Goal: Transaction & Acquisition: Subscribe to service/newsletter

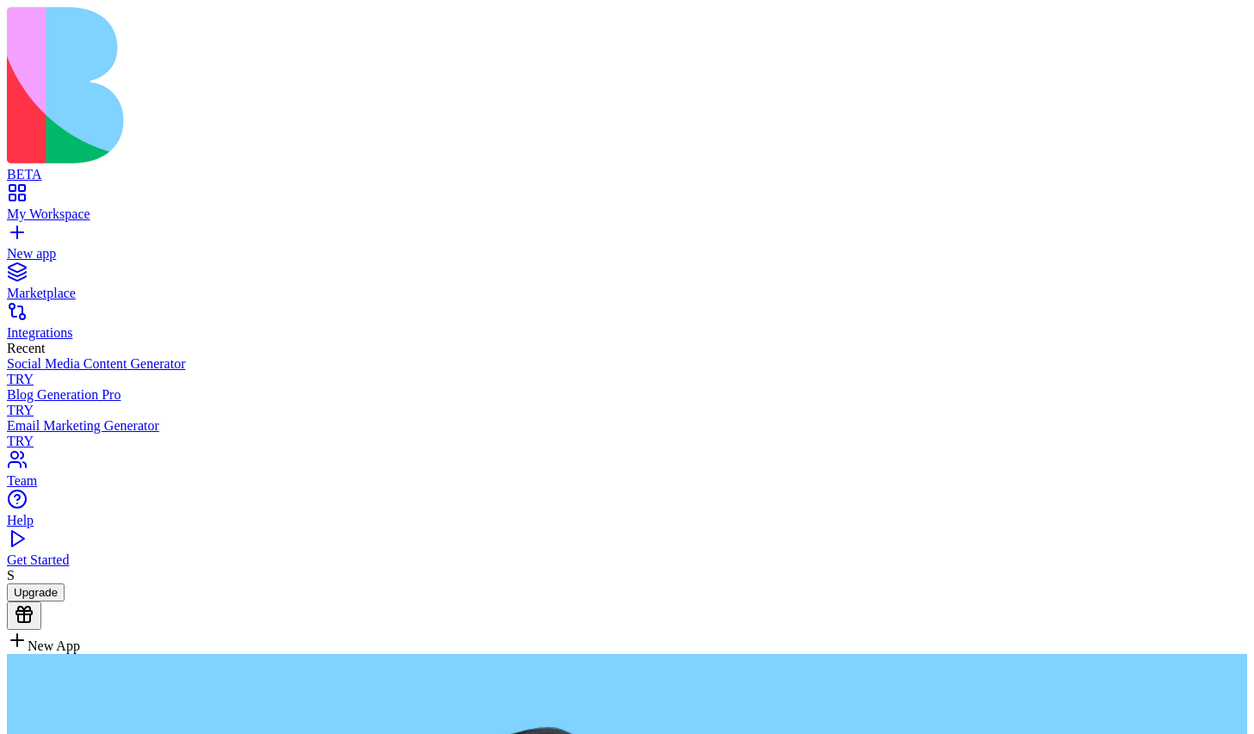
click at [65, 602] on button "Upgrade" at bounding box center [36, 593] width 58 height 18
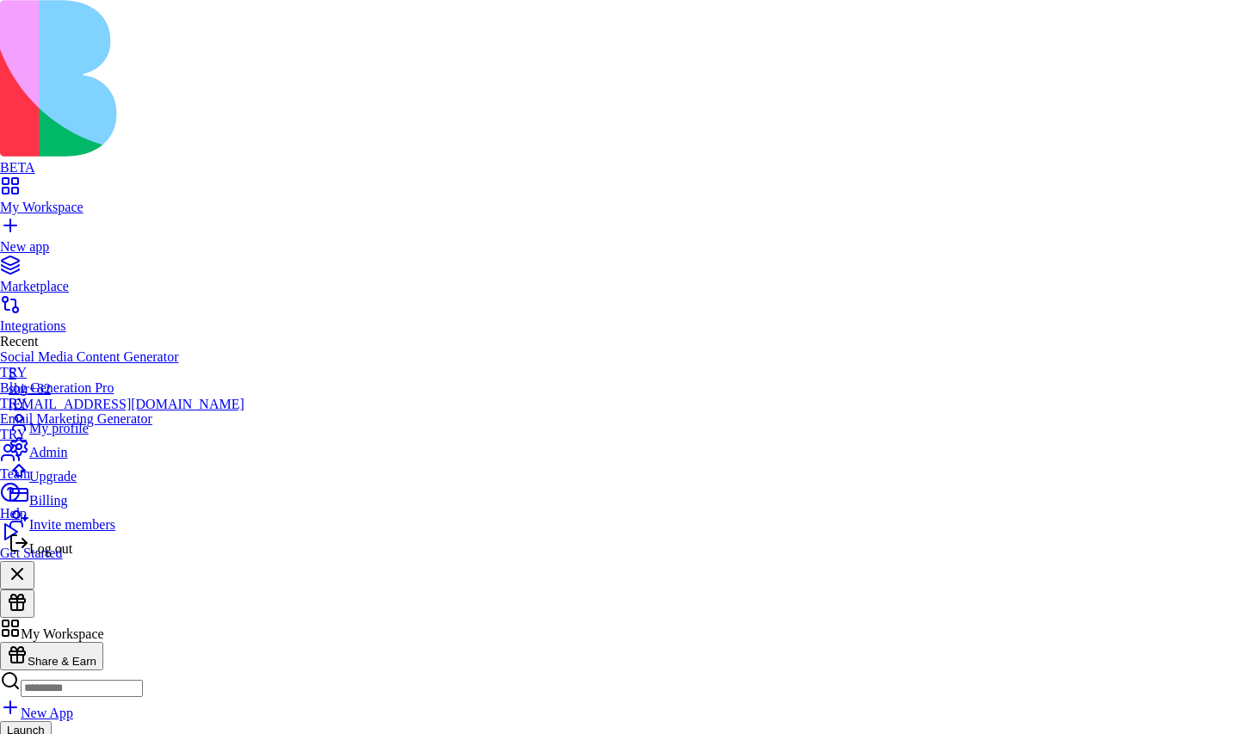
click at [77, 484] on span "Upgrade" at bounding box center [52, 476] width 47 height 15
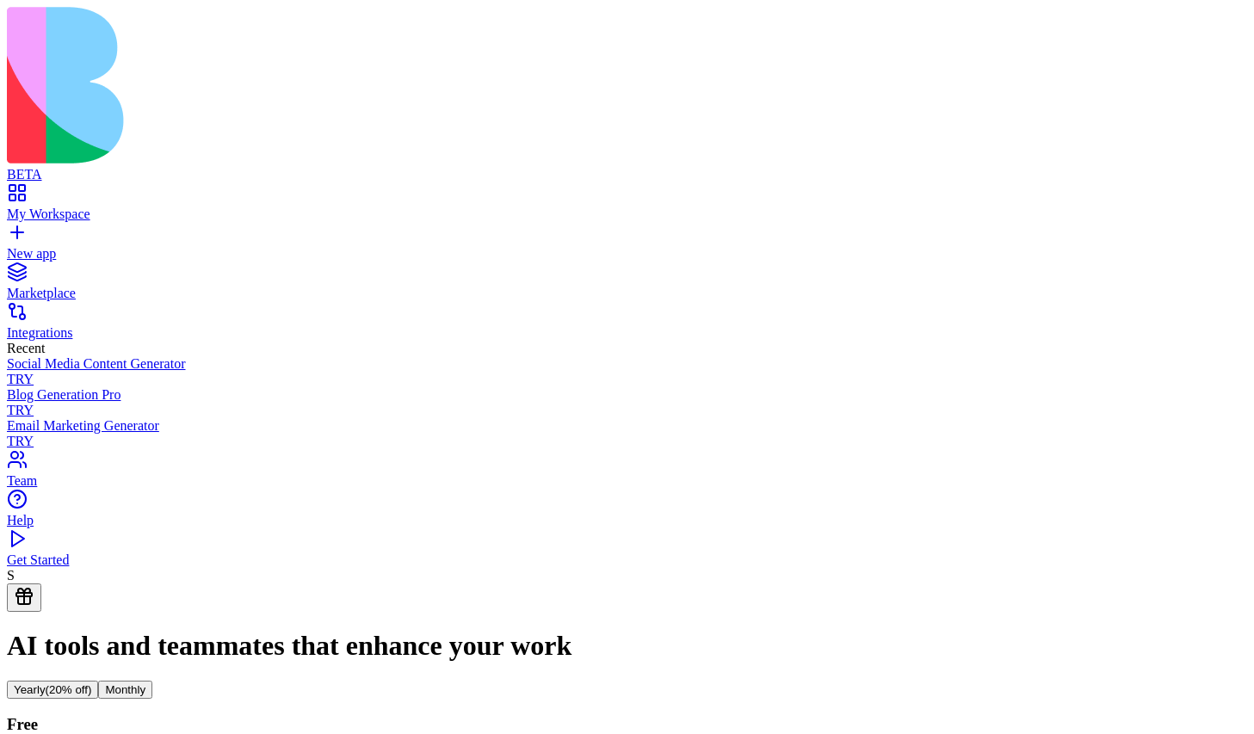
scroll to position [8, 0]
